Goal: Task Accomplishment & Management: Use online tool/utility

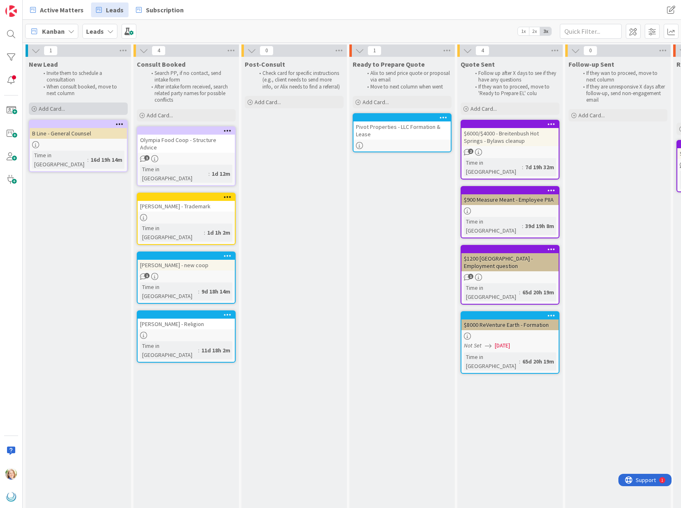
click at [68, 110] on div "Add Card..." at bounding box center [78, 109] width 99 height 12
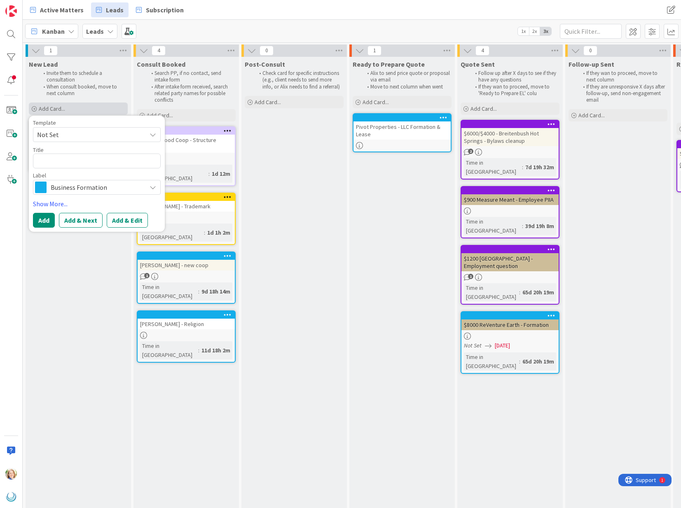
type textarea "x"
type textarea "V"
type textarea "x"
type textarea "Ve"
type textarea "x"
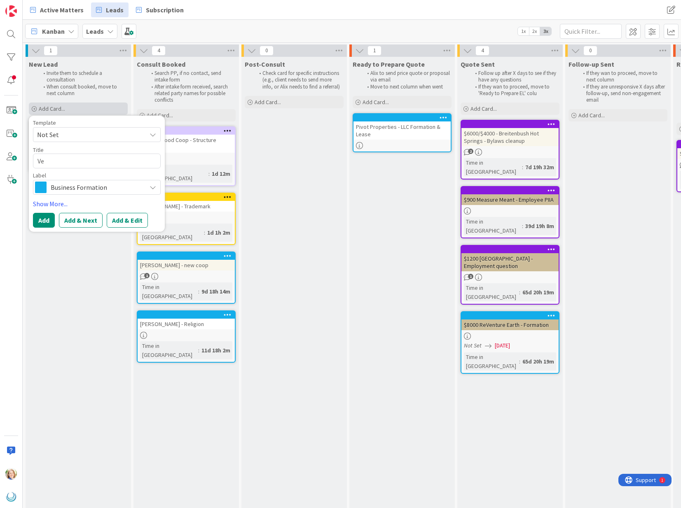
type textarea "Vet"
type textarea "x"
type textarea "Vetr"
type textarea "x"
type textarea "Vetri"
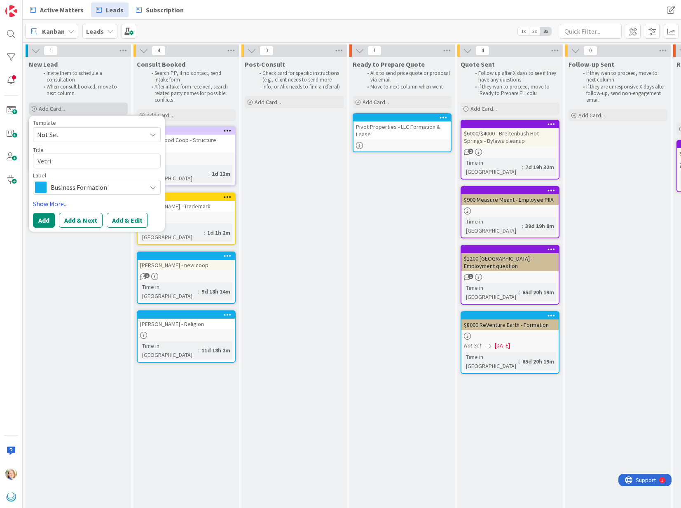
type textarea "x"
type textarea "Vetrie"
type textarea "x"
type textarea "Vetrie"
type textarea "x"
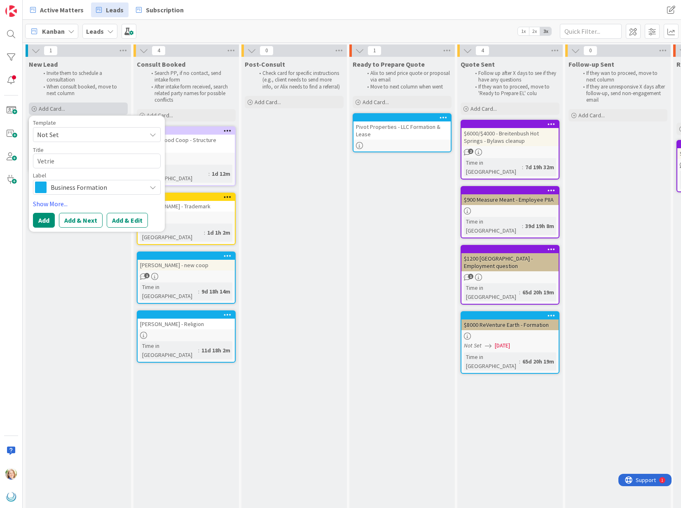
type textarea "Vetrie -"
type textarea "x"
type textarea "Vetrie -"
type textarea "x"
type textarea "Vetrie - N"
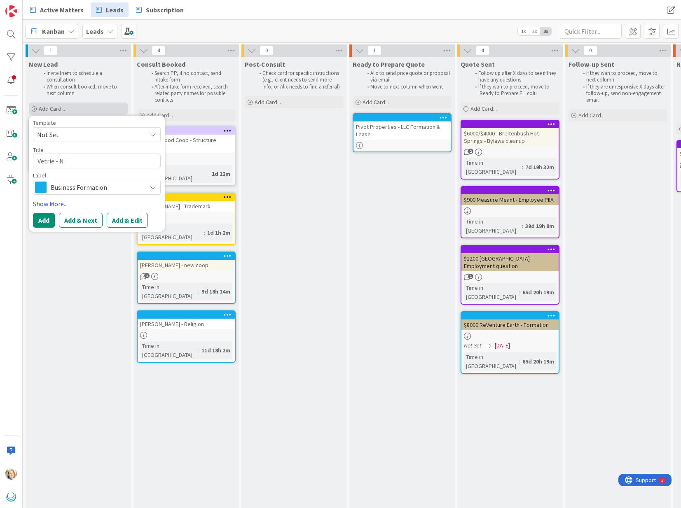
type textarea "x"
type textarea "Vetrie - Ne"
type textarea "x"
type textarea "Vetrie - New"
type textarea "x"
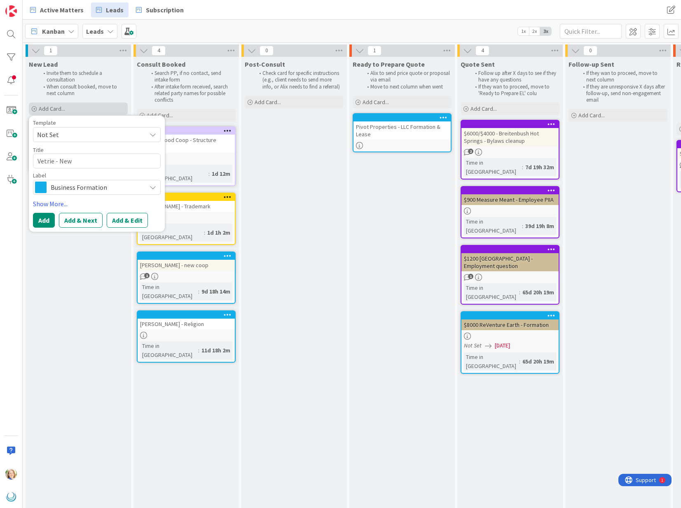
type textarea "Vetrie - New"
type textarea "x"
type textarea "Vetrie - New Co"
type textarea "x"
type textarea "Vetrie - New Com"
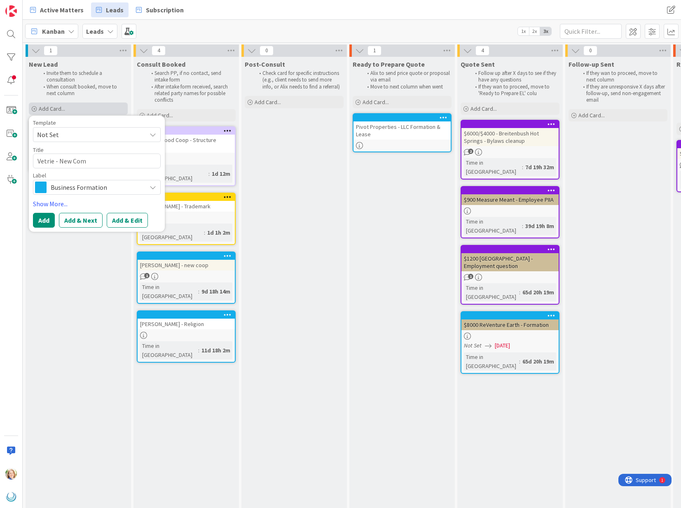
type textarea "x"
type textarea "Vetrie - New Comp"
type textarea "x"
type textarea "Vetrie - New Compa"
type textarea "x"
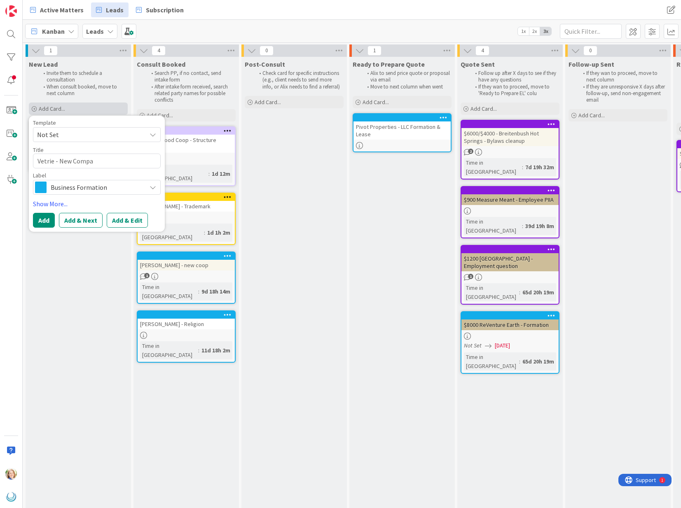
type textarea "Vetrie - New Compan"
type textarea "x"
type textarea "Vetrie - New Company"
click at [41, 225] on button "Add" at bounding box center [44, 220] width 22 height 15
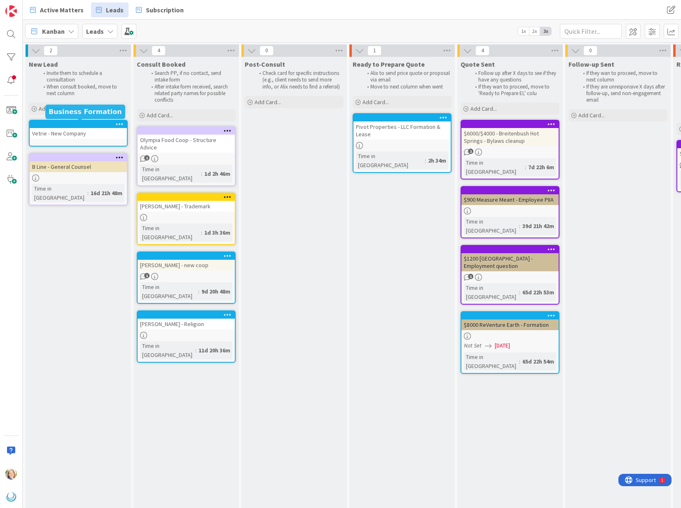
click at [60, 122] on div at bounding box center [80, 125] width 94 height 6
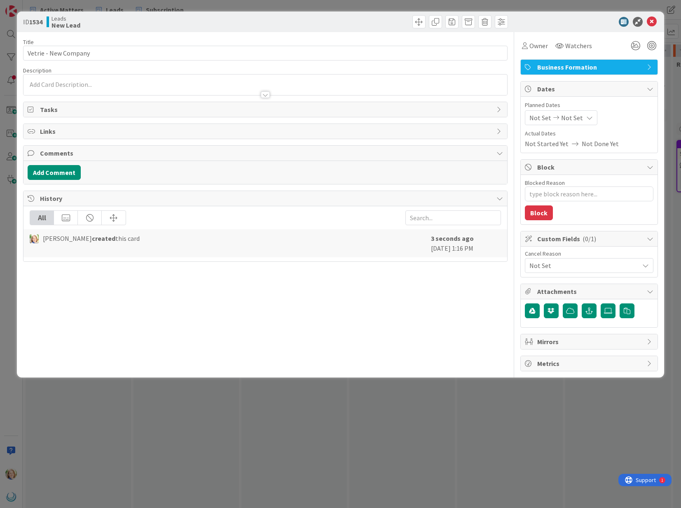
type textarea "x"
click at [82, 87] on div at bounding box center [264, 91] width 483 height 9
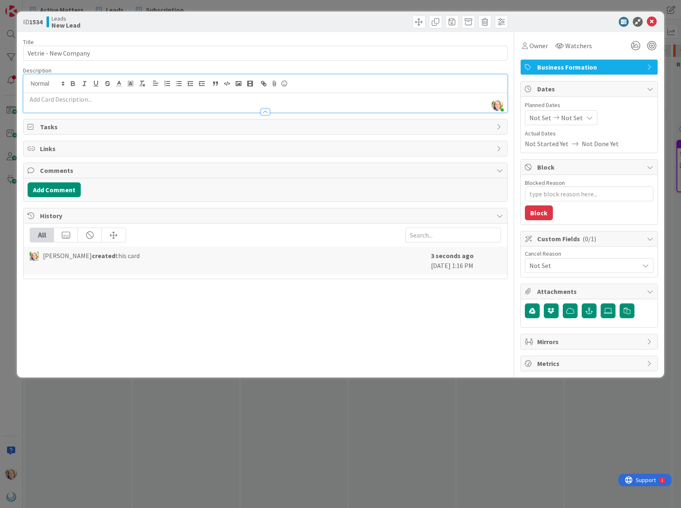
click at [73, 106] on div at bounding box center [264, 108] width 483 height 9
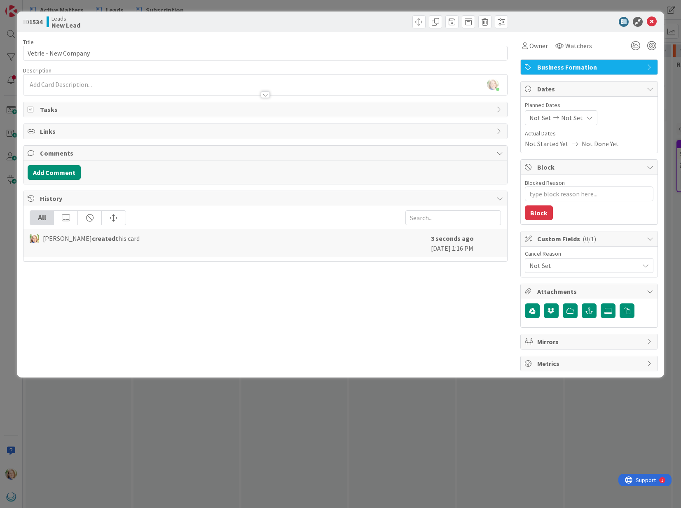
click at [74, 90] on div at bounding box center [264, 91] width 483 height 9
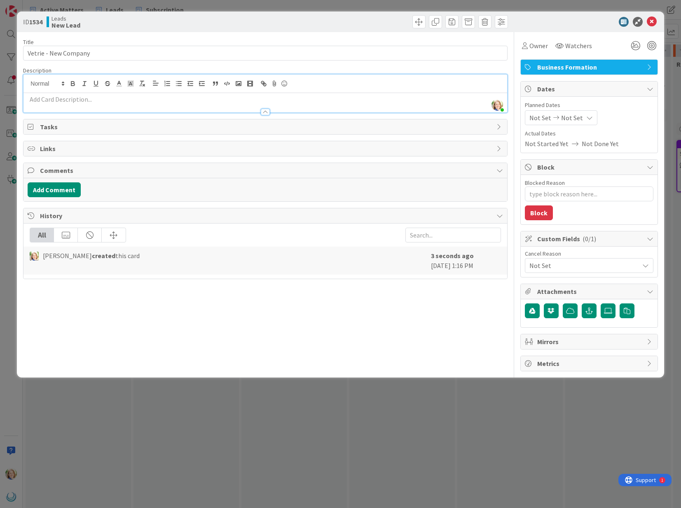
click at [65, 98] on p at bounding box center [265, 99] width 475 height 9
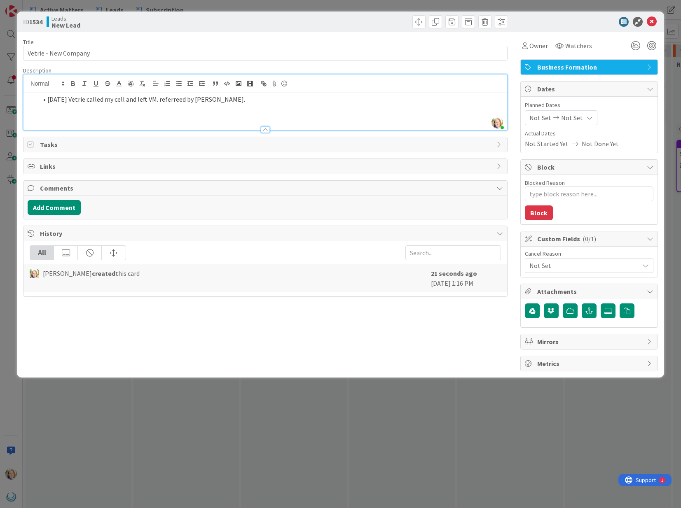
click at [48, 100] on li "[DATE] Vetrie called my cell and left VM. referreed by [PERSON_NAME]." at bounding box center [269, 99] width 465 height 9
click at [652, 23] on icon at bounding box center [652, 22] width 10 height 10
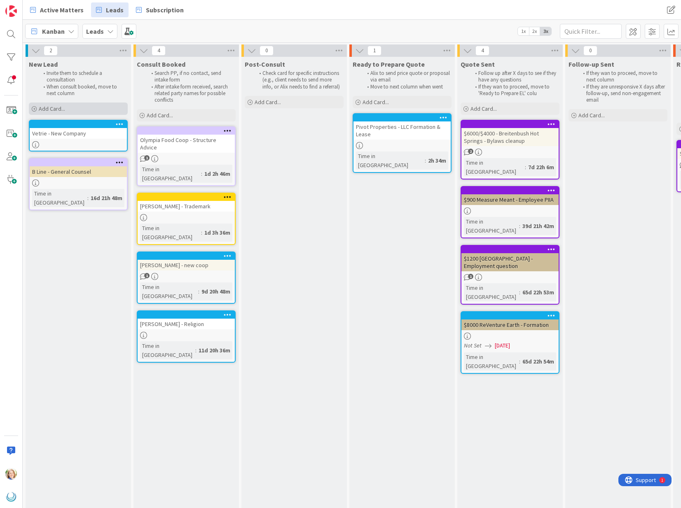
click at [72, 110] on div "Add Card..." at bounding box center [78, 109] width 99 height 12
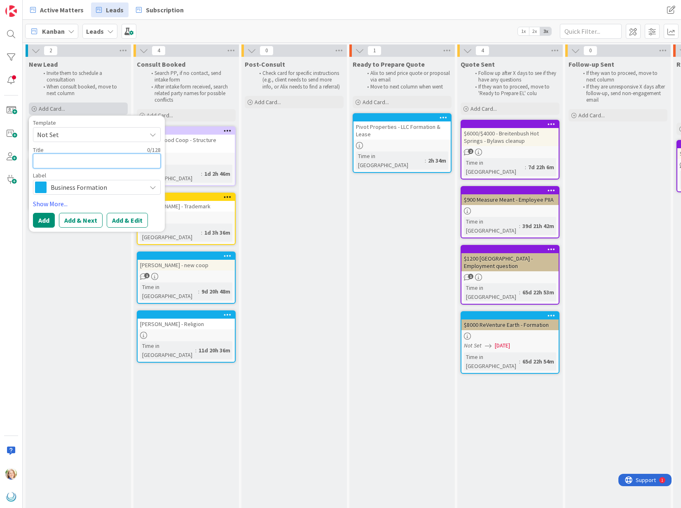
type textarea "x"
type textarea "C"
type textarea "x"
type textarea "Ca"
type textarea "x"
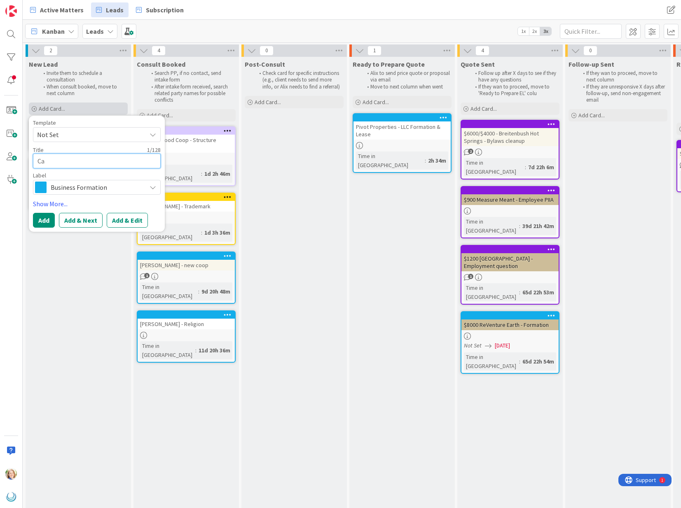
type textarea "Car"
type textarea "x"
type textarea "[PERSON_NAME]"
type textarea "x"
type textarea "[PERSON_NAME]"
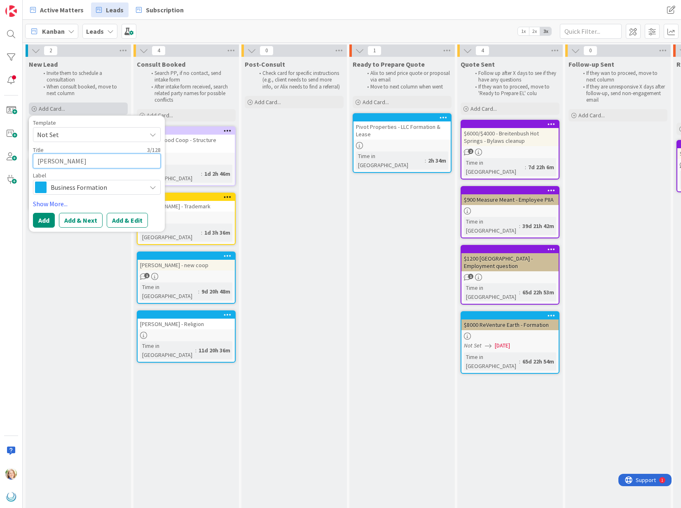
type textarea "x"
type textarea "[PERSON_NAME]"
type textarea "x"
type textarea "[PERSON_NAME]"
type textarea "x"
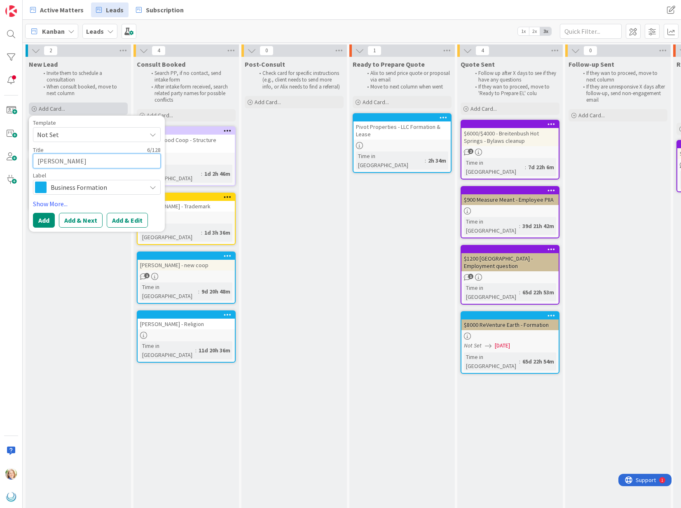
type textarea "[PERSON_NAME]"
type textarea "x"
type textarea "[PERSON_NAME]"
type textarea "x"
type textarea "[PERSON_NAME]"
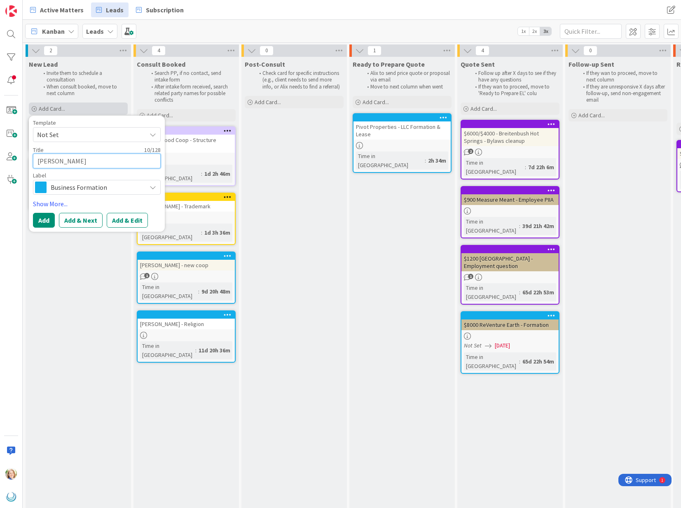
type textarea "x"
type textarea "[PERSON_NAME]"
type textarea "x"
type textarea "[PERSON_NAME]"
type textarea "x"
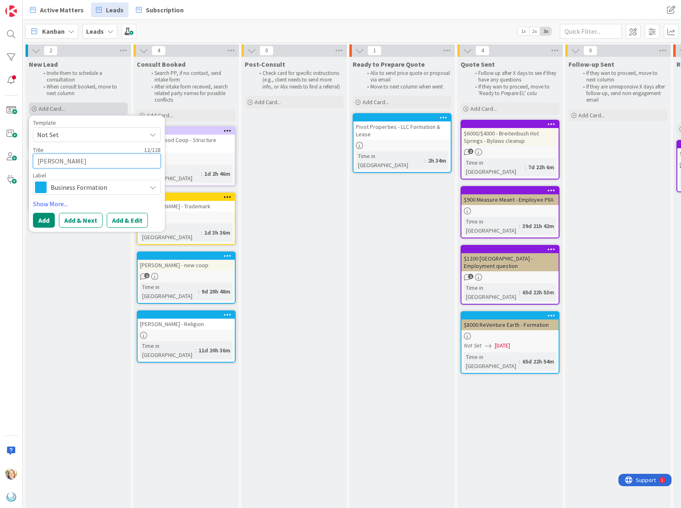
type textarea "[PERSON_NAME]"
type textarea "x"
type textarea "[PERSON_NAME]"
type textarea "x"
type textarea "[PERSON_NAME]"
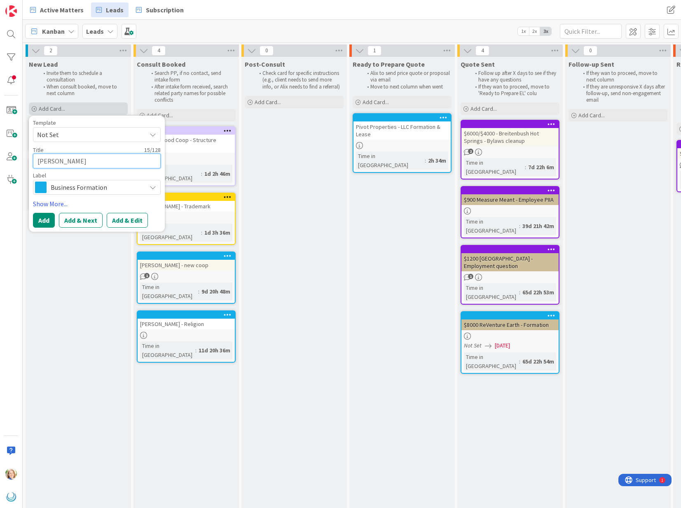
type textarea "x"
type textarea "[PERSON_NAME]"
type textarea "x"
type textarea "[PERSON_NAME]"
type textarea "x"
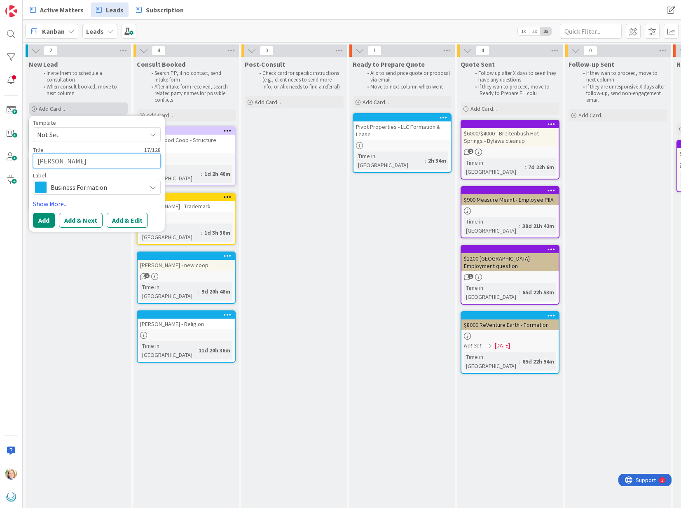
type textarea "[PERSON_NAME]"
type textarea "x"
type textarea "[PERSON_NAME] -"
type textarea "x"
type textarea "[PERSON_NAME] -"
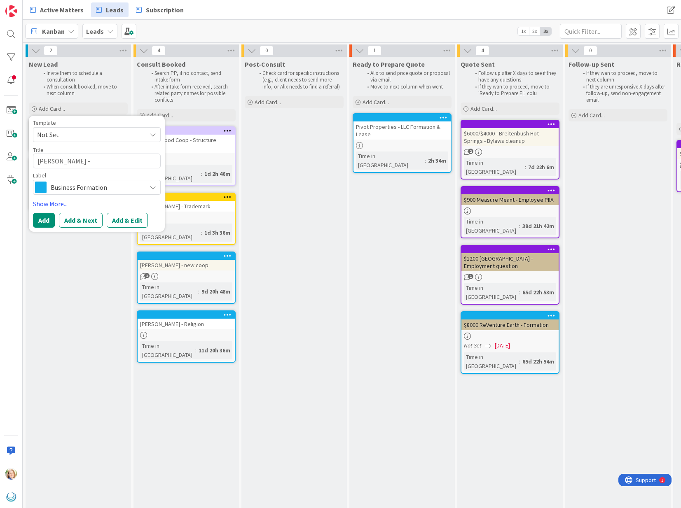
click at [59, 187] on span "Business Formation" at bounding box center [96, 188] width 91 height 12
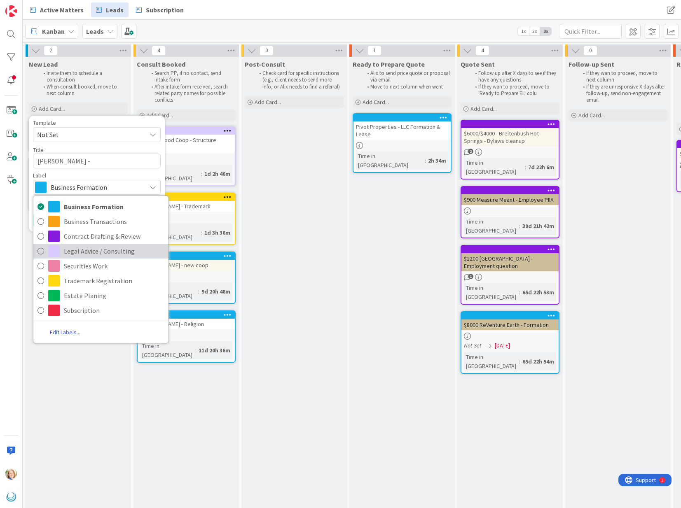
click at [68, 251] on span "Legal Advice / Consulting" at bounding box center [114, 251] width 101 height 12
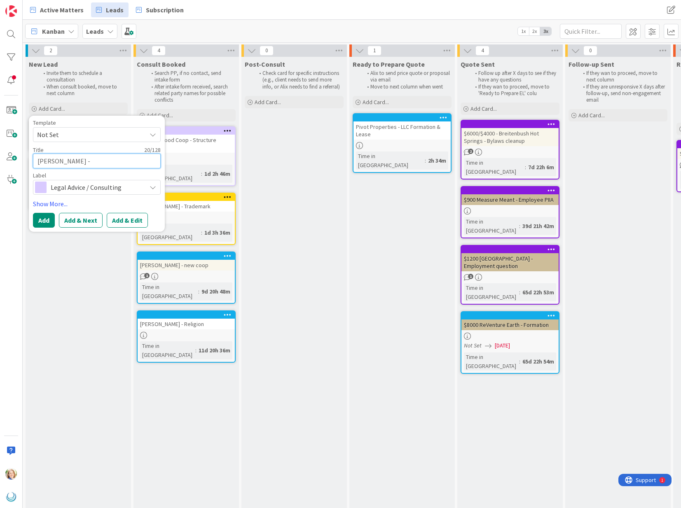
click at [111, 165] on textarea "[PERSON_NAME] -" at bounding box center [97, 161] width 128 height 15
type textarea "x"
type textarea "[PERSON_NAME] - U"
type textarea "x"
type textarea "[PERSON_NAME] - Un"
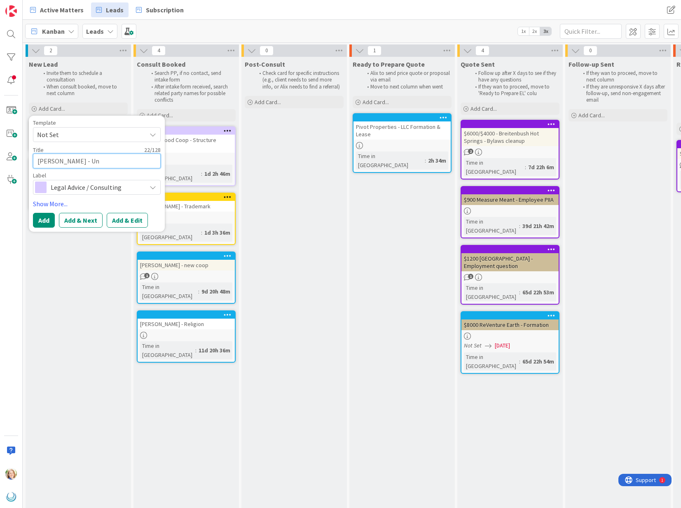
type textarea "x"
type textarea "[PERSON_NAME] - Unk"
type textarea "x"
type textarea "[PERSON_NAME] - Unkn"
type textarea "x"
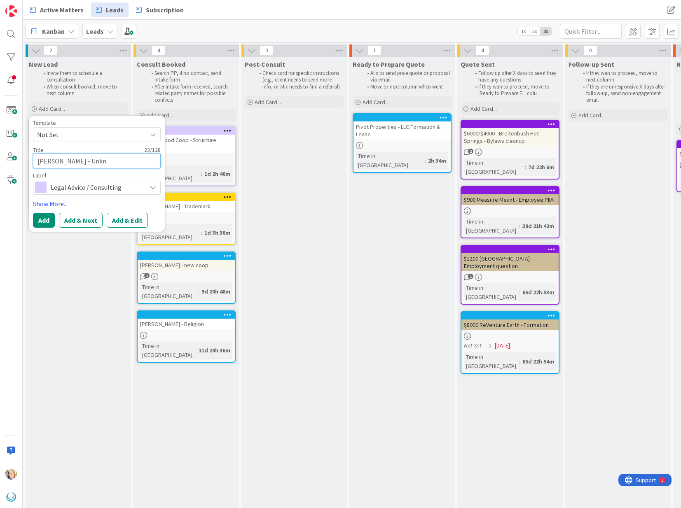
type textarea "[PERSON_NAME] - Unkno"
type textarea "x"
type textarea "[PERSON_NAME] - Unknow"
type textarea "x"
type textarea "[PERSON_NAME] - Unknown"
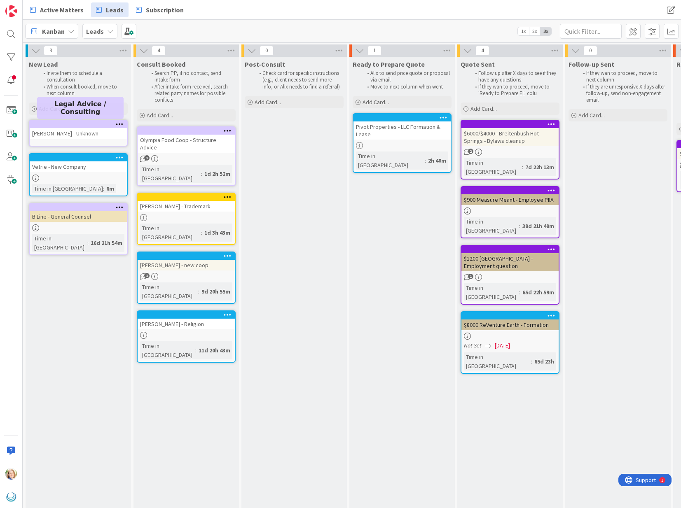
click at [62, 129] on div "[PERSON_NAME] - Unknown" at bounding box center [78, 133] width 97 height 11
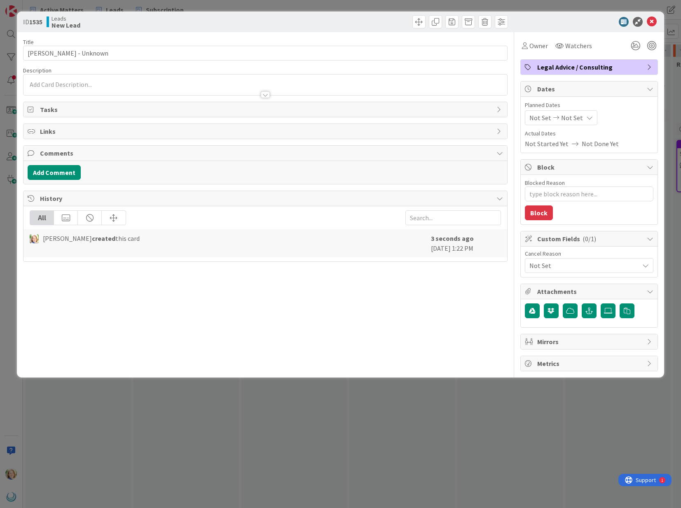
type textarea "x"
click at [75, 92] on div at bounding box center [264, 91] width 483 height 9
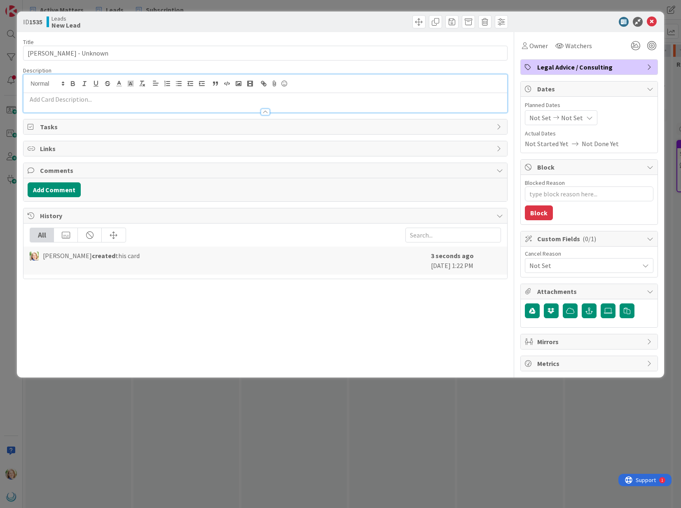
click at [72, 104] on div at bounding box center [264, 108] width 483 height 9
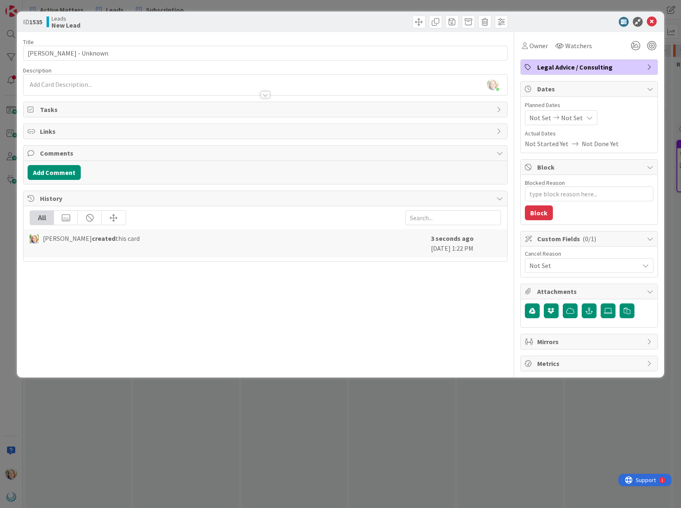
click at [74, 88] on div at bounding box center [264, 91] width 483 height 9
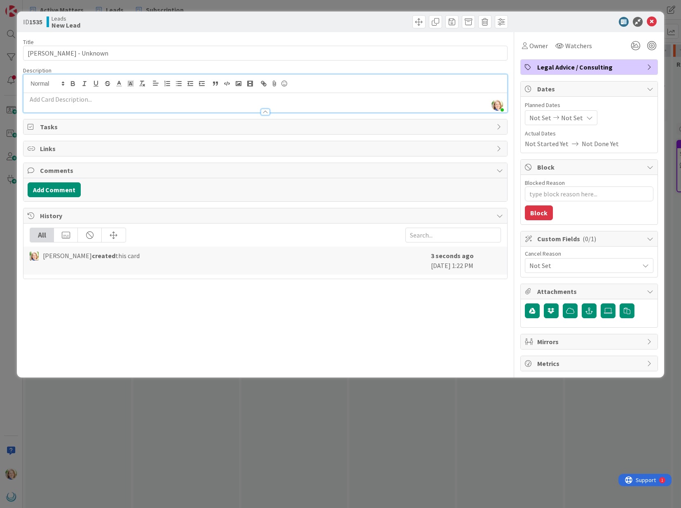
click at [63, 97] on p at bounding box center [265, 99] width 475 height 9
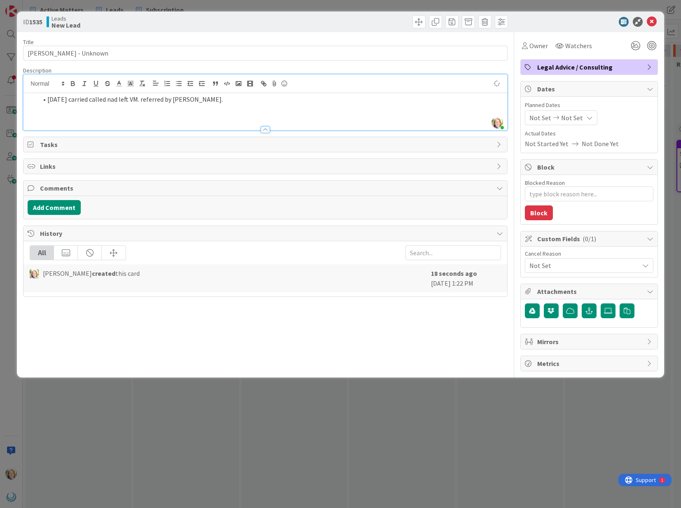
type textarea "x"
